Goal: Task Accomplishment & Management: Complete application form

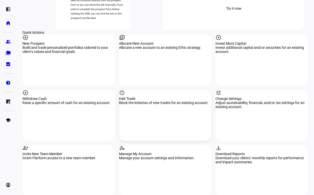
scroll to position [460, 0]
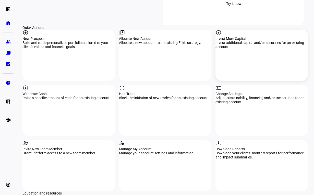
click at [254, 30] on div "arrow_circle_up Invest More Capital Invest additional capital and/or securities…" at bounding box center [262, 55] width 93 height 51
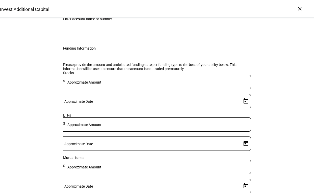
scroll to position [51, 0]
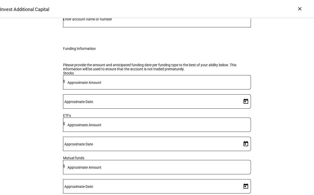
click at [101, 21] on input "Number" at bounding box center [157, 19] width 188 height 4
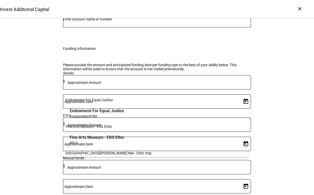
click at [91, 140] on span "8317" at bounding box center [97, 142] width 55 height 5
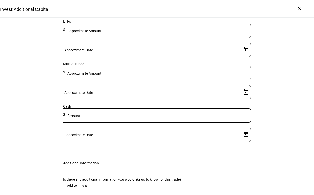
scroll to position [179, 0]
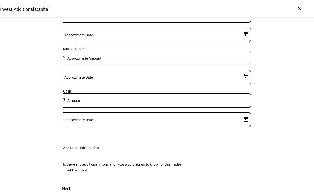
click at [80, 102] on mat-label "Amount" at bounding box center [73, 101] width 13 height 4
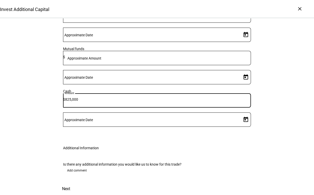
type input "825,000"
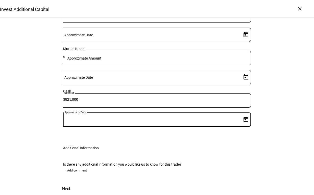
click at [243, 113] on span "Open calendar" at bounding box center [246, 119] width 12 height 12
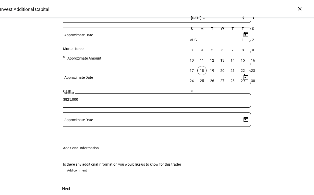
click at [212, 66] on span "19" at bounding box center [212, 70] width 9 height 9
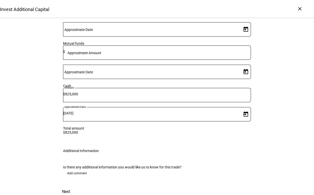
click at [280, 89] on div "Invest Additional Capital Complete and submit this form to invest additional ca…" at bounding box center [157, 19] width 314 height 358
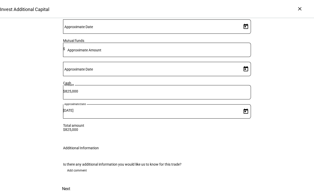
click at [70, 183] on span "Next" at bounding box center [66, 189] width 8 height 12
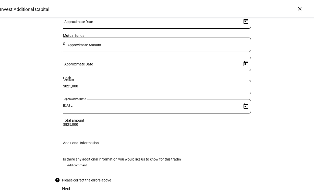
scroll to position [224, 0]
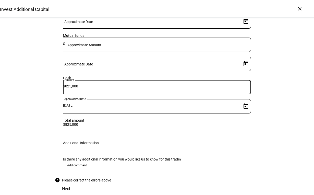
click at [137, 84] on input "825,000" at bounding box center [158, 86] width 186 height 4
click at [241, 100] on span "Open calendar" at bounding box center [246, 106] width 12 height 12
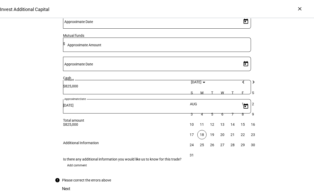
click at [203, 138] on span "18" at bounding box center [202, 134] width 9 height 9
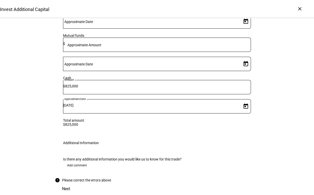
type input "[DATE]"
click at [266, 59] on div "Invest Additional Capital Complete and submit this form to invest additional ca…" at bounding box center [157, 11] width 314 height 368
click at [170, 76] on div "Cash Amount $ 825,000 Approximate Date [DATE]" at bounding box center [157, 97] width 188 height 42
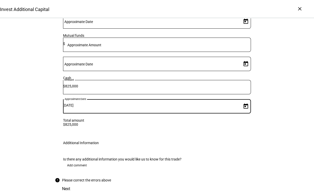
click at [286, 65] on div "Invest Additional Capital Complete and submit this form to invest additional ca…" at bounding box center [157, 11] width 314 height 368
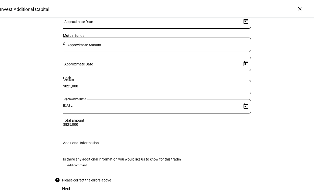
drag, startPoint x: 85, startPoint y: 63, endPoint x: 76, endPoint y: 62, distance: 8.2
click at [77, 76] on div "Cash Amount $ 825,000 Approximate Date [DATE]" at bounding box center [157, 97] width 188 height 42
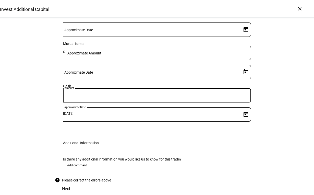
scroll to position [217, 0]
click at [279, 91] on div "Invest Additional Capital Complete and submit this form to invest additional ca…" at bounding box center [157, 15] width 314 height 360
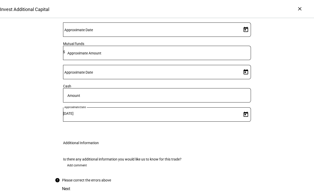
click at [246, 183] on div "Next" at bounding box center [157, 189] width 204 height 12
click at [200, 111] on input "[DATE]" at bounding box center [151, 113] width 177 height 4
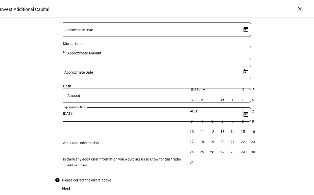
click at [201, 144] on span "18" at bounding box center [202, 141] width 9 height 9
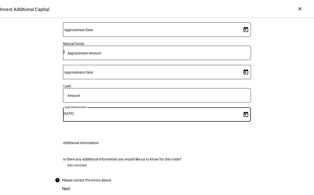
drag, startPoint x: 210, startPoint y: 70, endPoint x: 136, endPoint y: 76, distance: 74.4
click at [130, 84] on div "Cash Amount Approximate Date [DATE]" at bounding box center [157, 105] width 188 height 42
click at [274, 61] on div "Invest Additional Capital Complete and submit this form to invest additional ca…" at bounding box center [157, 15] width 314 height 360
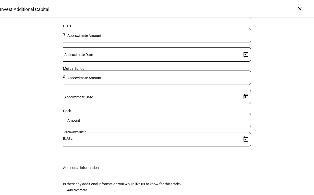
scroll to position [166, 0]
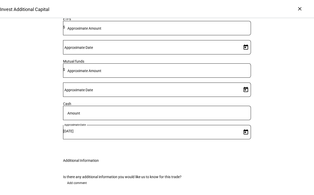
click at [136, 114] on input at bounding box center [157, 112] width 188 height 4
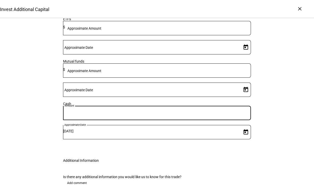
click at [81, 106] on div "Cash" at bounding box center [157, 104] width 188 height 4
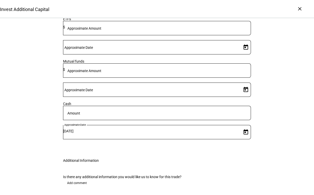
click at [80, 115] on mat-label "Amount" at bounding box center [73, 113] width 13 height 4
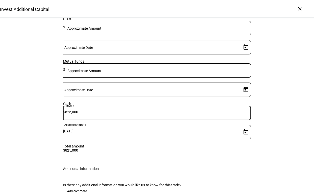
type input "825,000"
click at [287, 148] on div "Invest Additional Capital Complete and submit this form to invest additional ca…" at bounding box center [157, 37] width 314 height 368
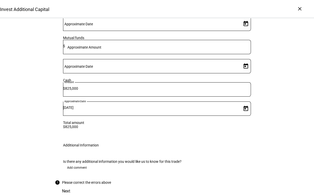
scroll to position [217, 0]
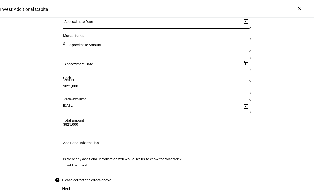
click at [241, 100] on span "Open calendar" at bounding box center [246, 106] width 12 height 12
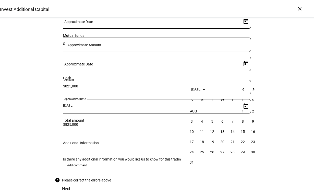
click at [209, 142] on span "19" at bounding box center [212, 141] width 9 height 9
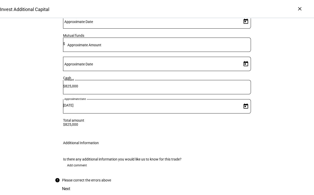
click at [297, 106] on div "Invest Additional Capital Complete and submit this form to invest additional ca…" at bounding box center [157, 11] width 314 height 368
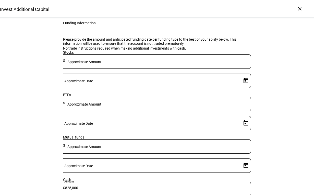
scroll to position [89, 0]
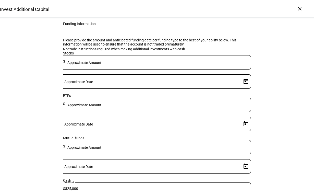
click at [137, 135] on div "Please provide the amount and anticipated funding date per funding type to the …" at bounding box center [157, 133] width 188 height 191
click at [101, 65] on mat-label "Approximate Amount" at bounding box center [84, 63] width 34 height 4
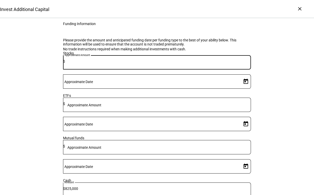
click at [245, 46] on div "Please provide the amount and anticipated funding date per funding type to the …" at bounding box center [157, 42] width 188 height 8
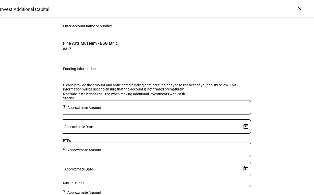
scroll to position [38, 0]
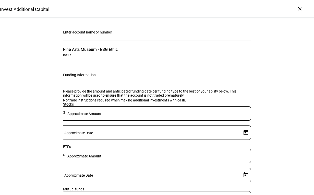
click at [120, 34] on input "Number" at bounding box center [157, 32] width 188 height 4
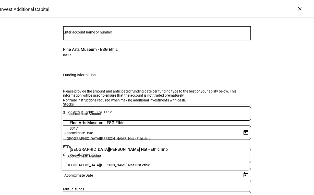
scroll to position [20, 0]
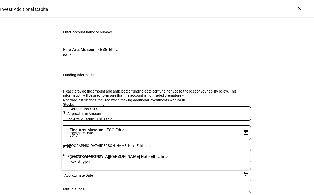
click at [76, 132] on span "Fine Arts Museum - ESG Ethic" at bounding box center [97, 130] width 55 height 6
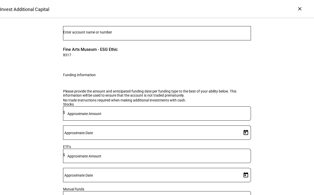
click at [279, 81] on div "Invest Additional Capital Complete and submit this form to invest additional ca…" at bounding box center [157, 164] width 314 height 368
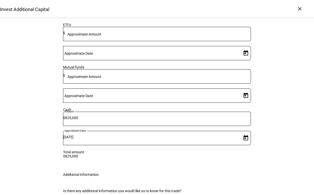
scroll to position [166, 0]
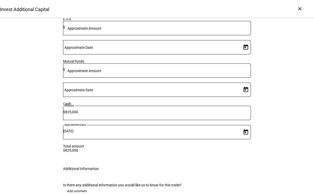
click at [66, 106] on div "Cash" at bounding box center [157, 104] width 188 height 4
click at [155, 148] on div "$825,000" at bounding box center [157, 150] width 188 height 4
click at [232, 135] on div "Stocks Approximate Amount $ Approximate Date ETFs Approximate Amount $ Approxim…" at bounding box center [157, 63] width 188 height 178
click at [277, 134] on div "Invest Additional Capital Complete and submit this form to invest additional ca…" at bounding box center [157, 37] width 314 height 368
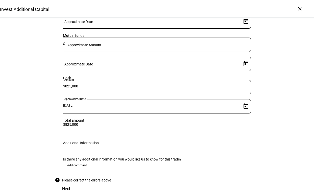
scroll to position [224, 0]
click at [244, 183] on div "Next" at bounding box center [157, 189] width 204 height 12
click at [241, 100] on span "Open calendar" at bounding box center [246, 106] width 12 height 12
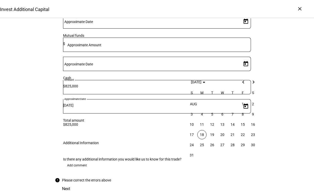
click at [199, 138] on span "18" at bounding box center [202, 134] width 9 height 9
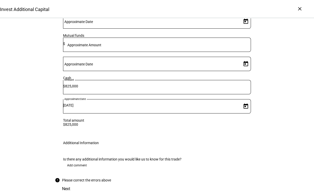
type input "[DATE]"
click at [271, 79] on div "Invest Additional Capital Complete and submit this form to invest additional ca…" at bounding box center [157, 11] width 314 height 368
click at [241, 58] on span "Open calendar" at bounding box center [246, 64] width 12 height 12
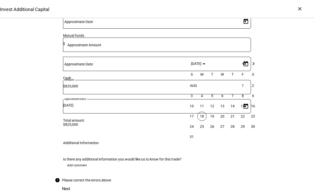
click at [212, 110] on span "12" at bounding box center [212, 105] width 9 height 9
click at [212, 114] on span "19" at bounding box center [212, 116] width 9 height 9
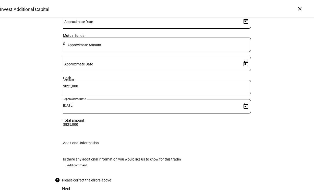
type input "[DATE]"
click at [266, 34] on div "Invest Additional Capital Complete and submit this form to invest additional ca…" at bounding box center [157, 11] width 314 height 368
click at [234, 61] on input "[DATE]" at bounding box center [151, 63] width 177 height 4
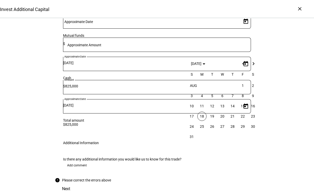
click at [285, 111] on div at bounding box center [157, 97] width 314 height 195
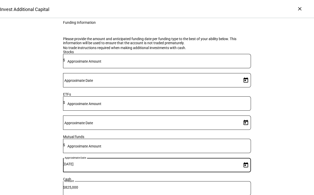
scroll to position [0, 0]
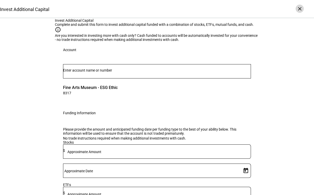
click at [298, 9] on div "×" at bounding box center [300, 9] width 8 height 8
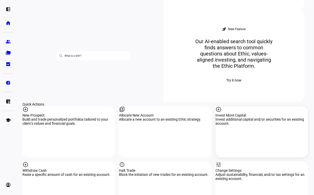
scroll to position [460, 0]
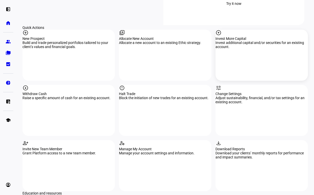
click at [222, 30] on mat-icon "arrow_circle_up" at bounding box center [219, 33] width 6 height 6
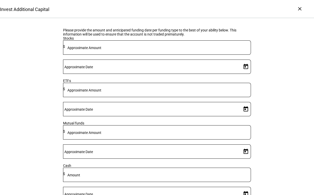
scroll to position [77, 0]
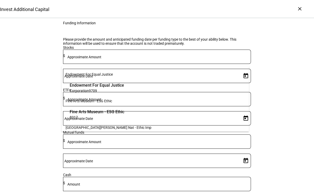
click at [90, 115] on span "8317" at bounding box center [97, 117] width 55 height 5
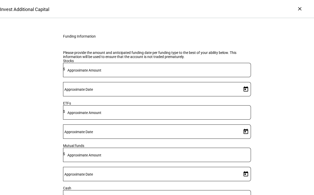
click at [275, 52] on div "Invest Additional Capital Complete and submit this form to invest additional ca…" at bounding box center [157, 117] width 314 height 350
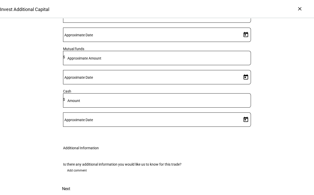
scroll to position [200, 0]
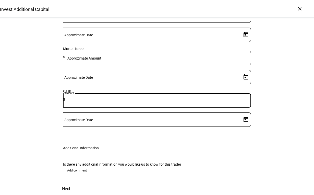
click at [139, 97] on input at bounding box center [158, 99] width 186 height 4
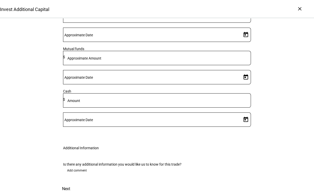
click at [73, 89] on div "Cash" at bounding box center [157, 91] width 188 height 4
click at [142, 97] on input at bounding box center [158, 99] width 186 height 4
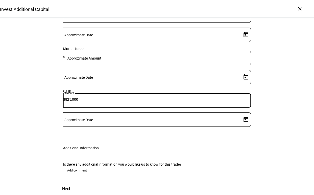
type input "825,000"
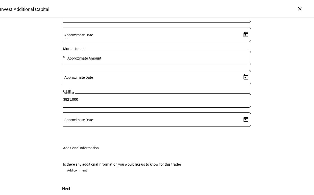
click at [240, 113] on span "Open calendar" at bounding box center [246, 119] width 12 height 12
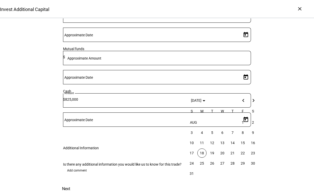
click at [214, 156] on span "19" at bounding box center [212, 152] width 9 height 9
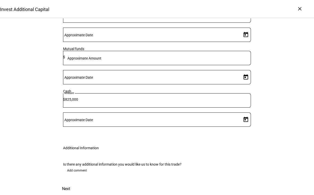
type input "[DATE]"
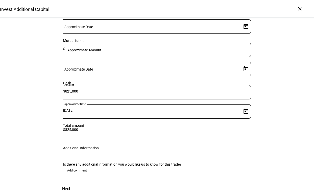
click at [288, 91] on div "Invest Additional Capital Complete and submit this form to invest additional ca…" at bounding box center [157, 16] width 314 height 358
click at [70, 183] on span "Next" at bounding box center [66, 189] width 8 height 12
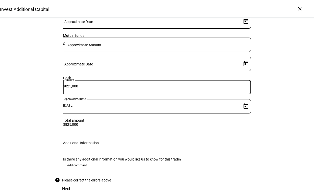
click at [141, 84] on input "825,000" at bounding box center [158, 86] width 186 height 4
click at [278, 132] on div "Invest Additional Capital Complete and submit this form to invest additional ca…" at bounding box center [157, 11] width 314 height 368
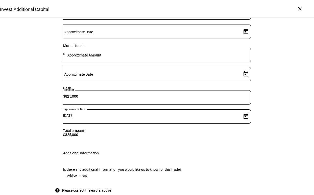
scroll to position [182, 0]
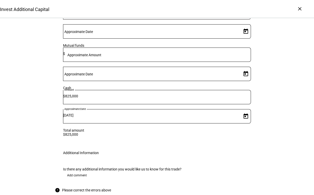
type input "0"
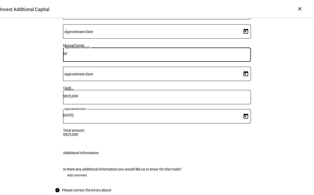
type input "0"
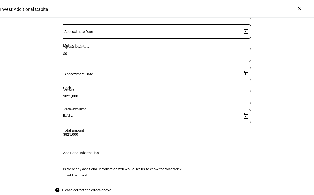
click at [286, 85] on div "Invest Additional Capital Complete and submit this form to invest additional ca…" at bounding box center [157, 21] width 314 height 368
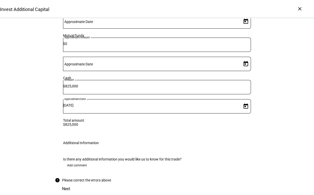
click at [85, 161] on span at bounding box center [77, 165] width 28 height 8
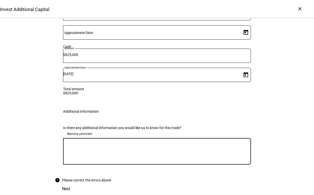
click at [110, 151] on textarea at bounding box center [157, 151] width 188 height 18
type textarea "Funds will be wired into the account."
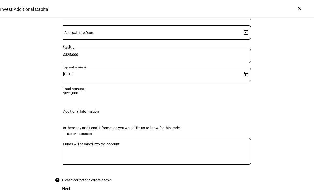
click at [246, 183] on div "Next" at bounding box center [157, 189] width 204 height 12
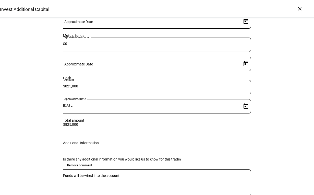
scroll to position [127, 0]
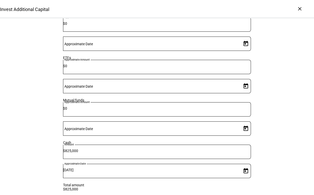
click at [243, 135] on span "Open calendar" at bounding box center [246, 128] width 12 height 12
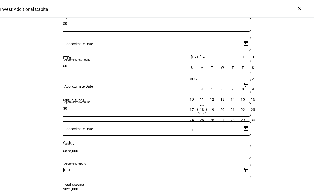
click at [203, 107] on span "18" at bounding box center [202, 109] width 9 height 9
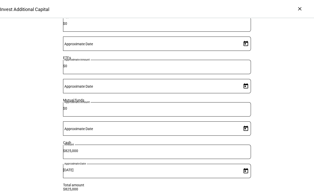
type input "[DATE]"
click at [242, 92] on span "Open calendar" at bounding box center [246, 86] width 12 height 12
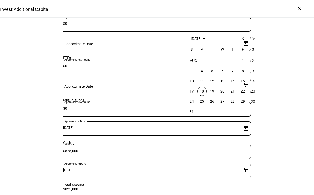
click at [200, 89] on span "18" at bounding box center [202, 91] width 9 height 9
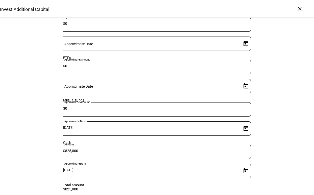
type input "[DATE]"
click at [243, 50] on span "Open calendar" at bounding box center [246, 44] width 12 height 12
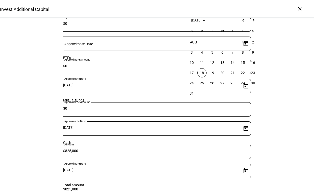
click at [203, 74] on span "18" at bounding box center [202, 72] width 9 height 9
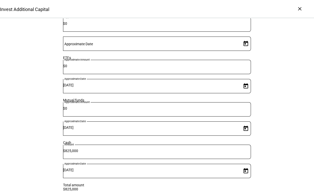
type input "[DATE]"
click at [99, 17] on div "Stocks" at bounding box center [157, 15] width 188 height 4
click at [285, 114] on div "Invest Additional Capital Complete and submit this form to invest additional ca…" at bounding box center [157, 91] width 314 height 400
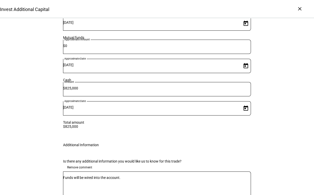
scroll to position [255, 0]
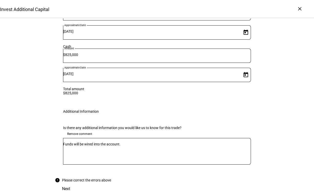
click at [250, 183] on div "Next" at bounding box center [157, 189] width 204 height 12
click at [78, 178] on div "Please correct the errors above" at bounding box center [86, 180] width 49 height 4
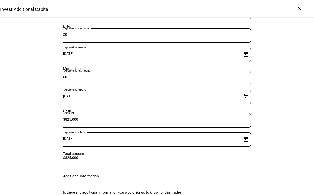
scroll to position [0, 0]
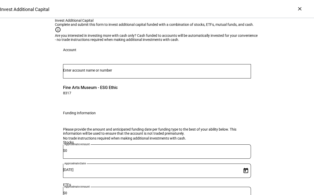
drag, startPoint x: 299, startPoint y: 12, endPoint x: 306, endPoint y: 73, distance: 60.9
click at [306, 0] on div "× Invest Additional Capital Invest Additional Capital Complete and submit this …" at bounding box center [157, 0] width 314 height 0
click at [300, 8] on div "×" at bounding box center [300, 9] width 8 height 8
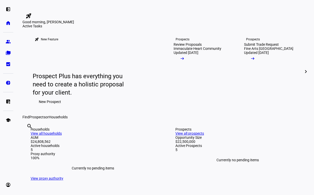
drag, startPoint x: 208, startPoint y: 37, endPoint x: 252, endPoint y: 35, distance: 44.5
click at [208, 24] on div "Good morning, [PERSON_NAME]" at bounding box center [165, 22] width 286 height 4
